Goal: Find contact information: Find contact information

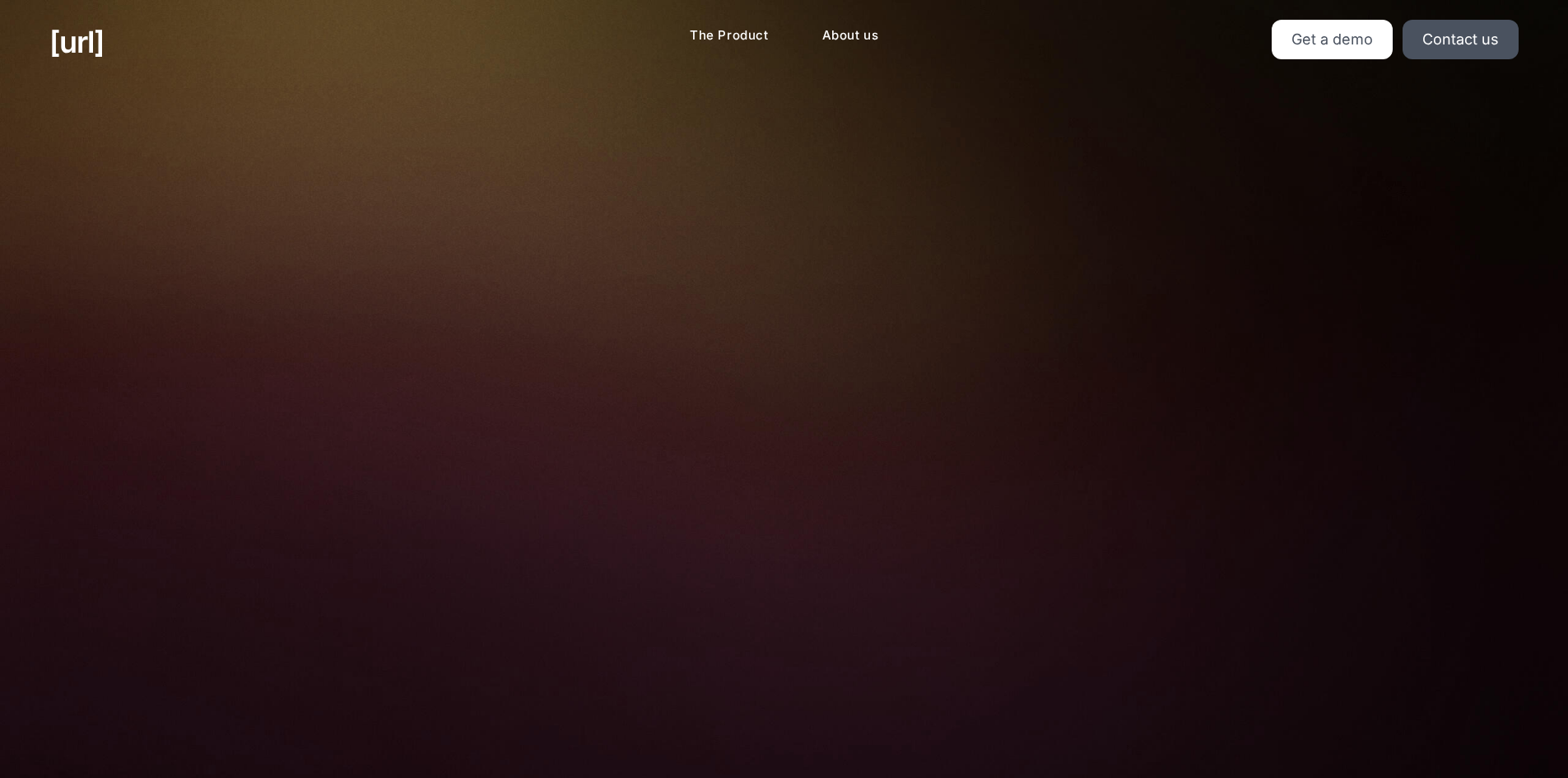
click at [732, 323] on img at bounding box center [784, 441] width 545 height 369
click at [673, 115] on div "Turn your cameras into AI agents for better retail performance Your cameras see…" at bounding box center [784, 698] width 1027 height 1227
click at [1285, 51] on link "Get a demo" at bounding box center [1332, 40] width 121 height 40
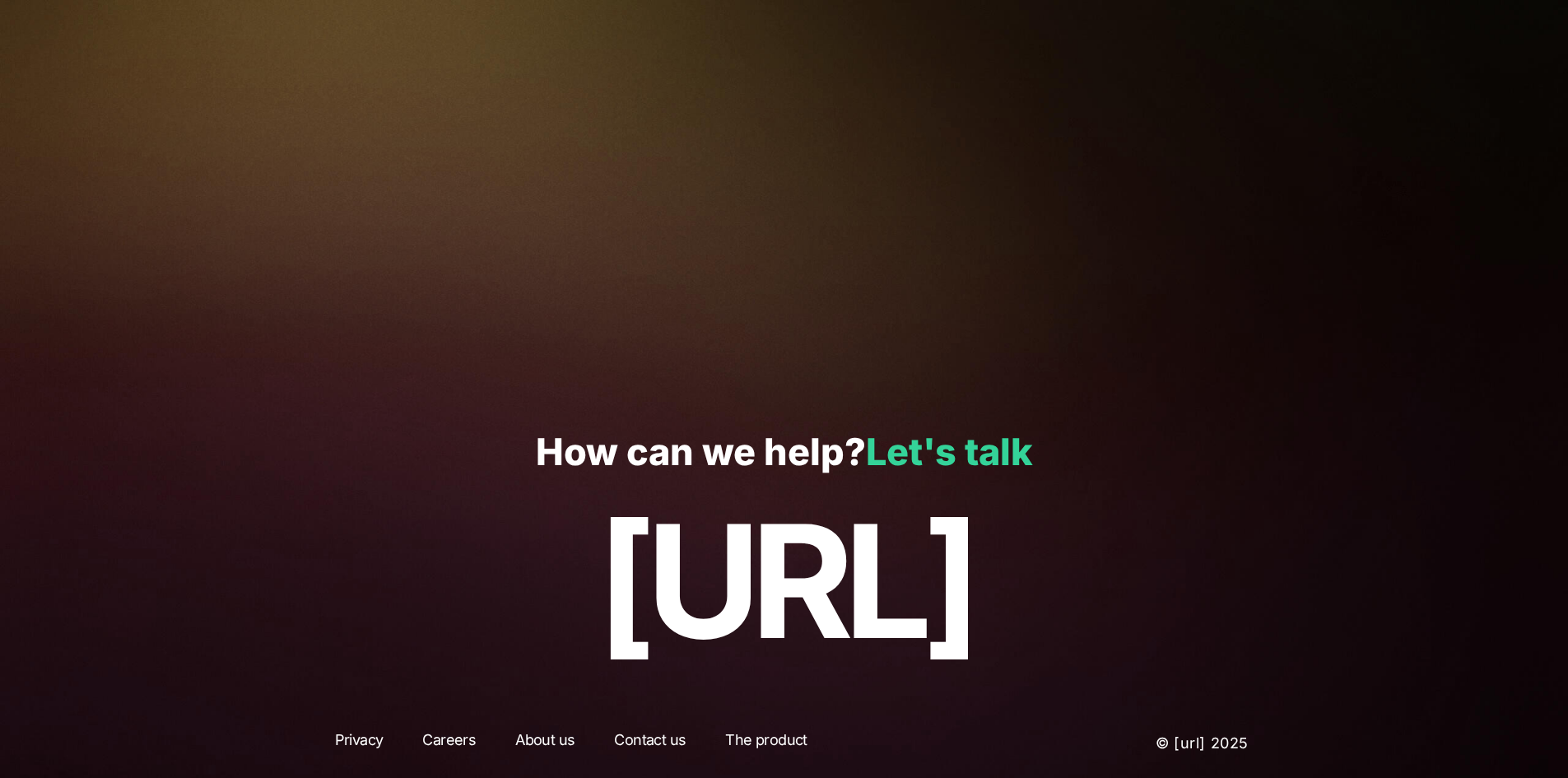
click at [949, 455] on link "Let's talk" at bounding box center [949, 452] width 167 height 45
